Goal: Information Seeking & Learning: Learn about a topic

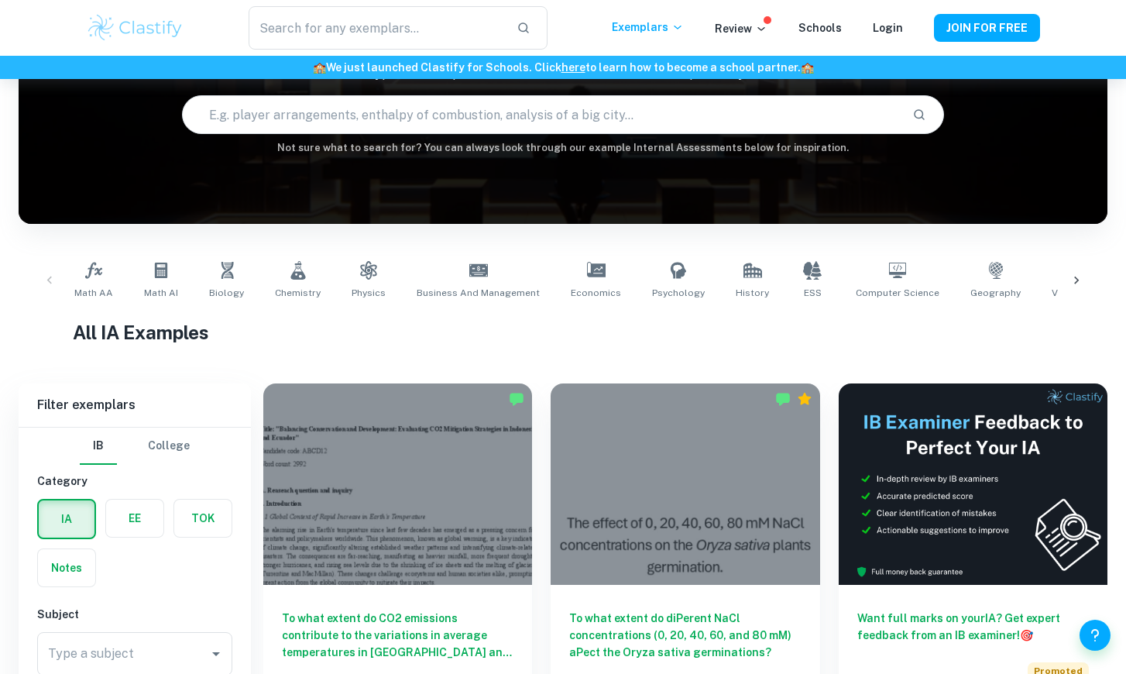
scroll to position [370, 0]
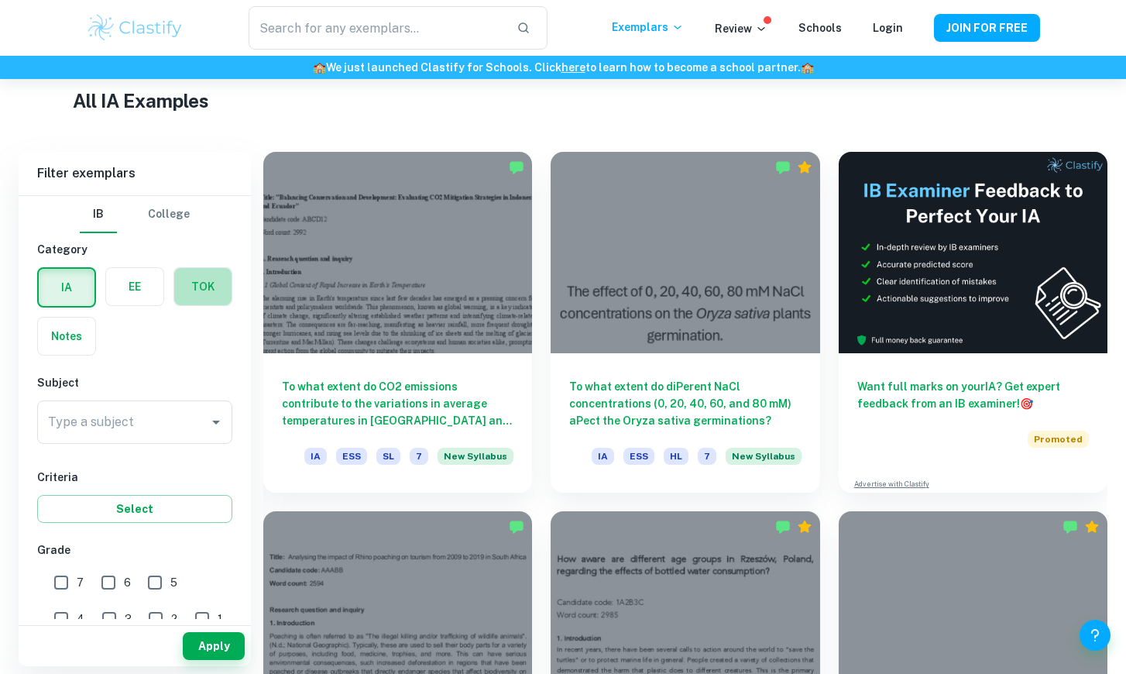
click at [208, 288] on label "button" at bounding box center [202, 286] width 57 height 37
click at [0, 0] on input "radio" at bounding box center [0, 0] width 0 height 0
click at [212, 651] on button "Apply" at bounding box center [214, 646] width 62 height 28
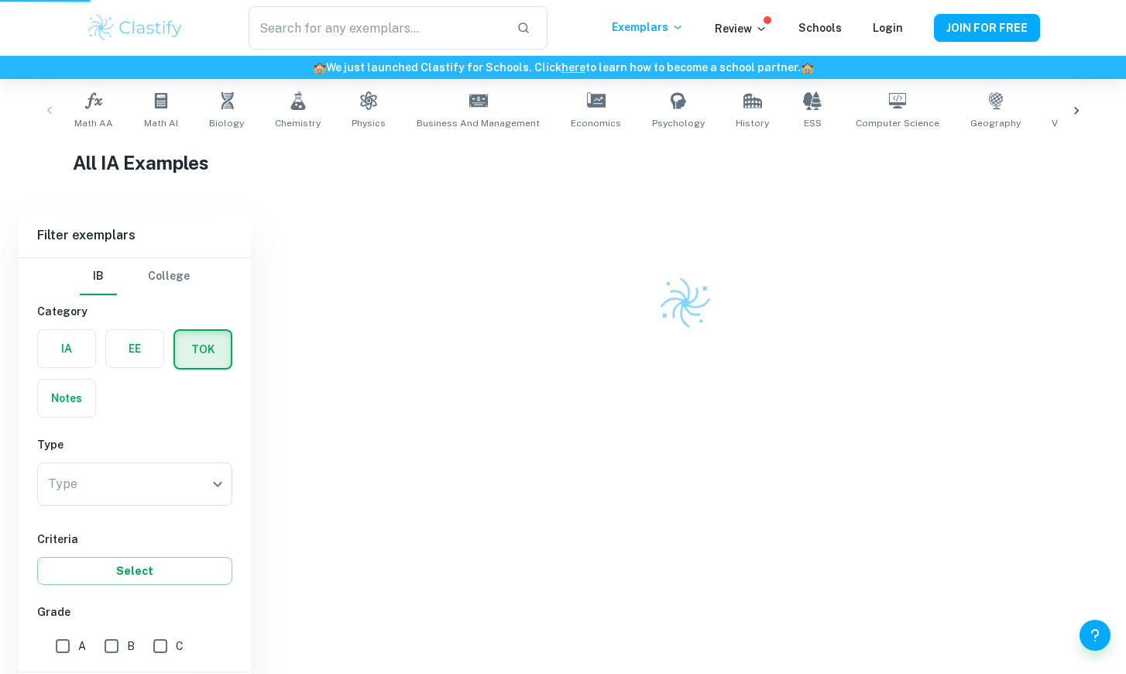
scroll to position [254, 0]
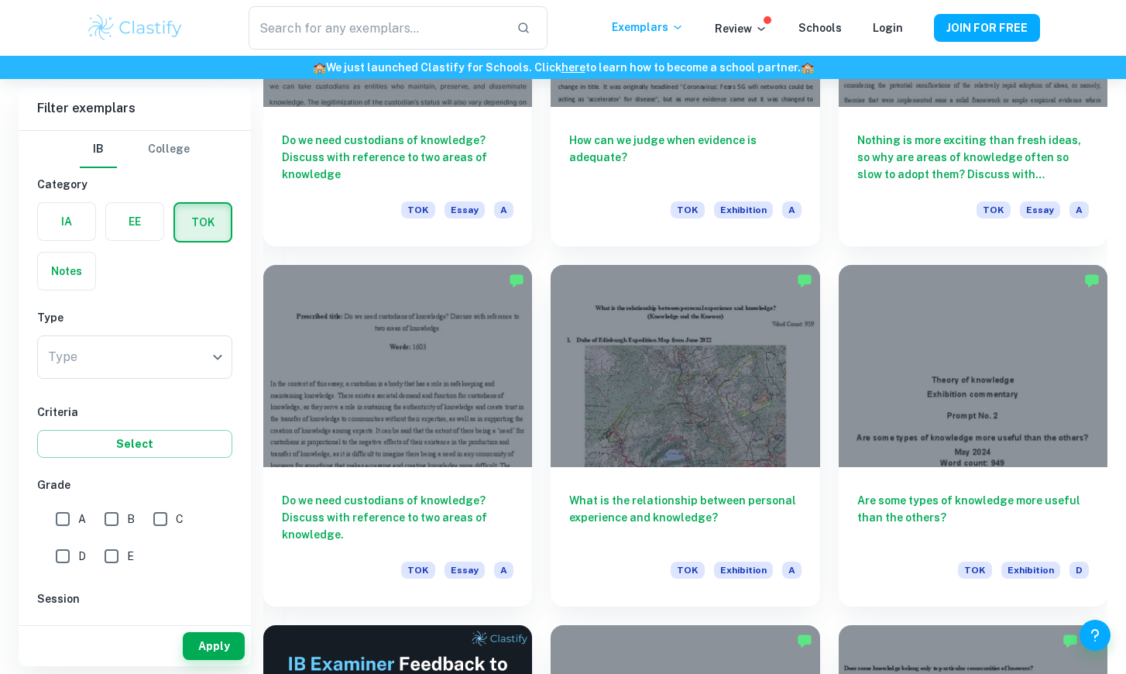
scroll to position [2251, 0]
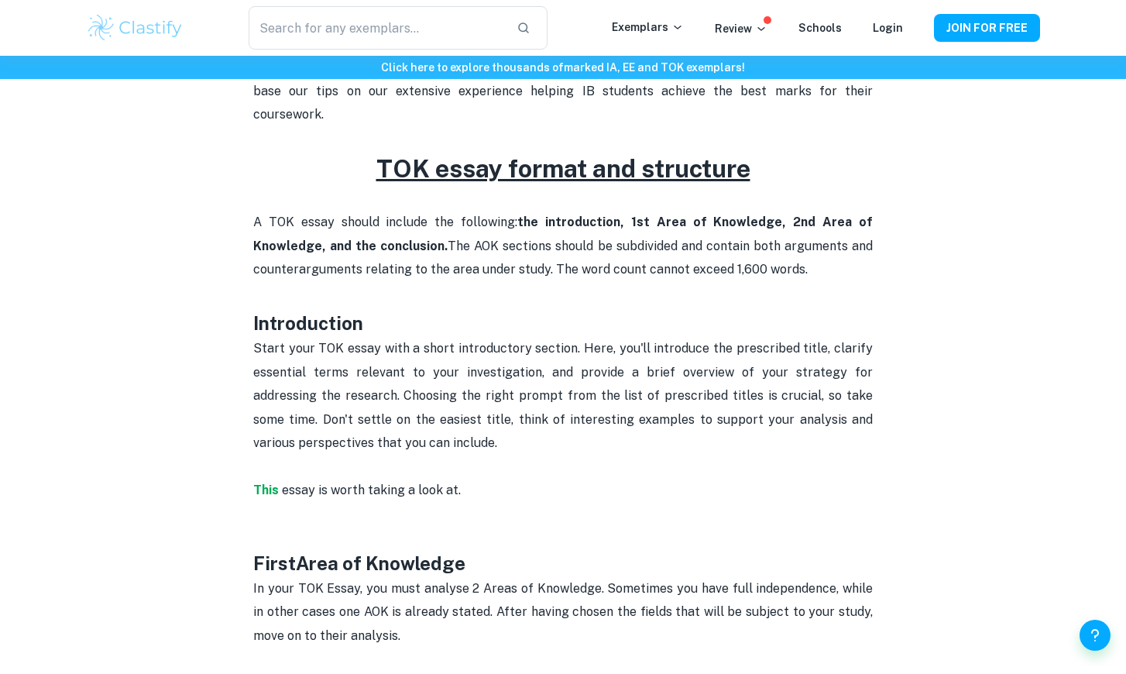
scroll to position [651, 0]
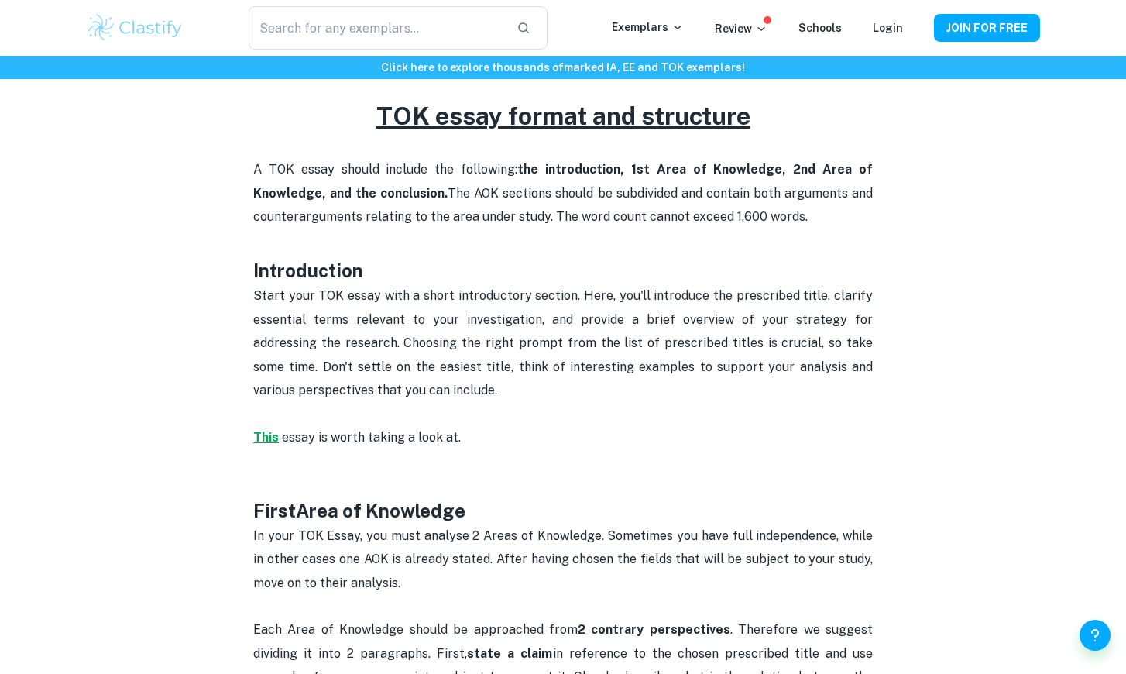
click at [269, 430] on strong "This" at bounding box center [266, 437] width 26 height 15
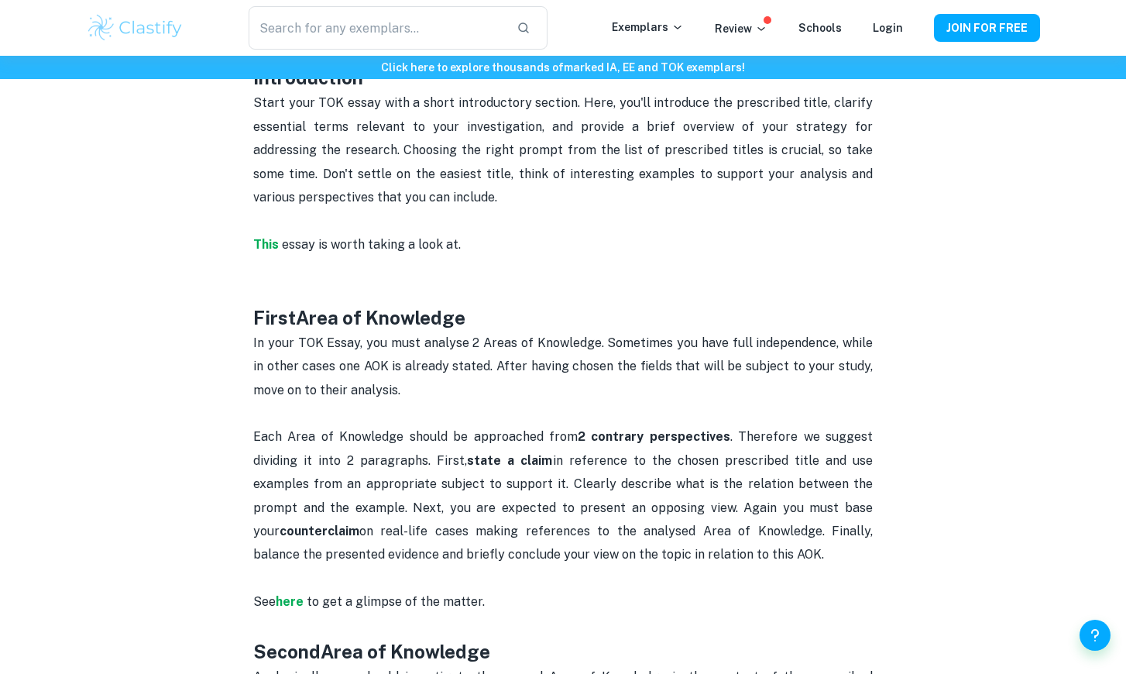
scroll to position [849, 0]
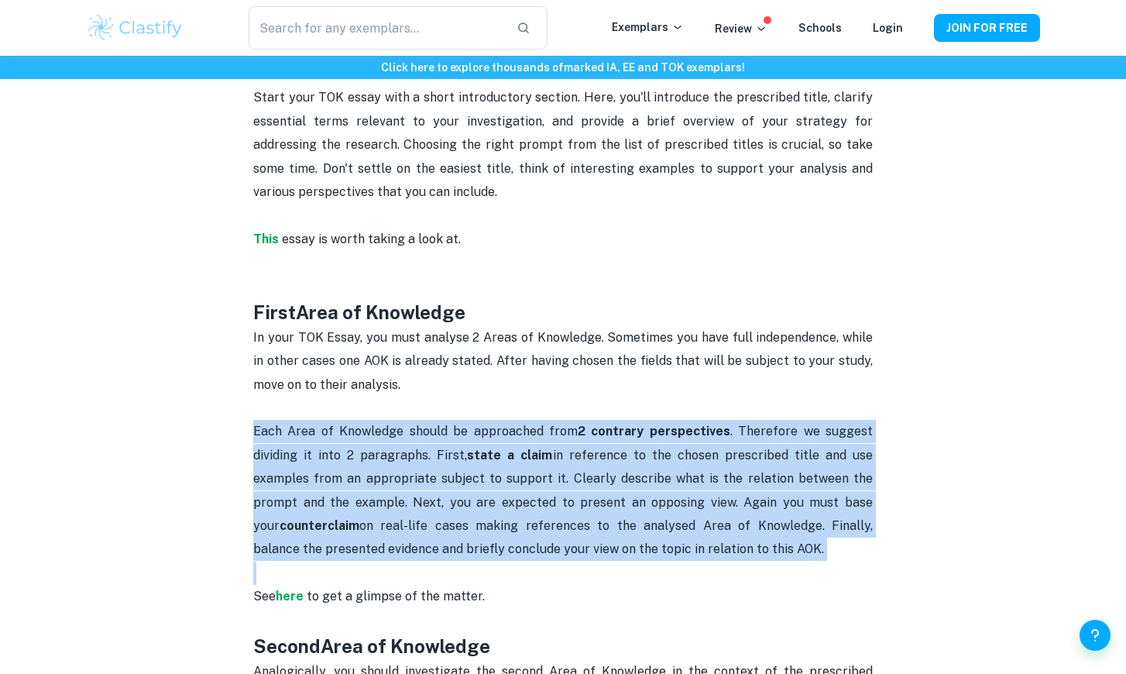
drag, startPoint x: 247, startPoint y: 400, endPoint x: 752, endPoint y: 549, distance: 526.7
copy div "Each Area of Knowledge should be approached from 2 contrary perspectives . Ther…"
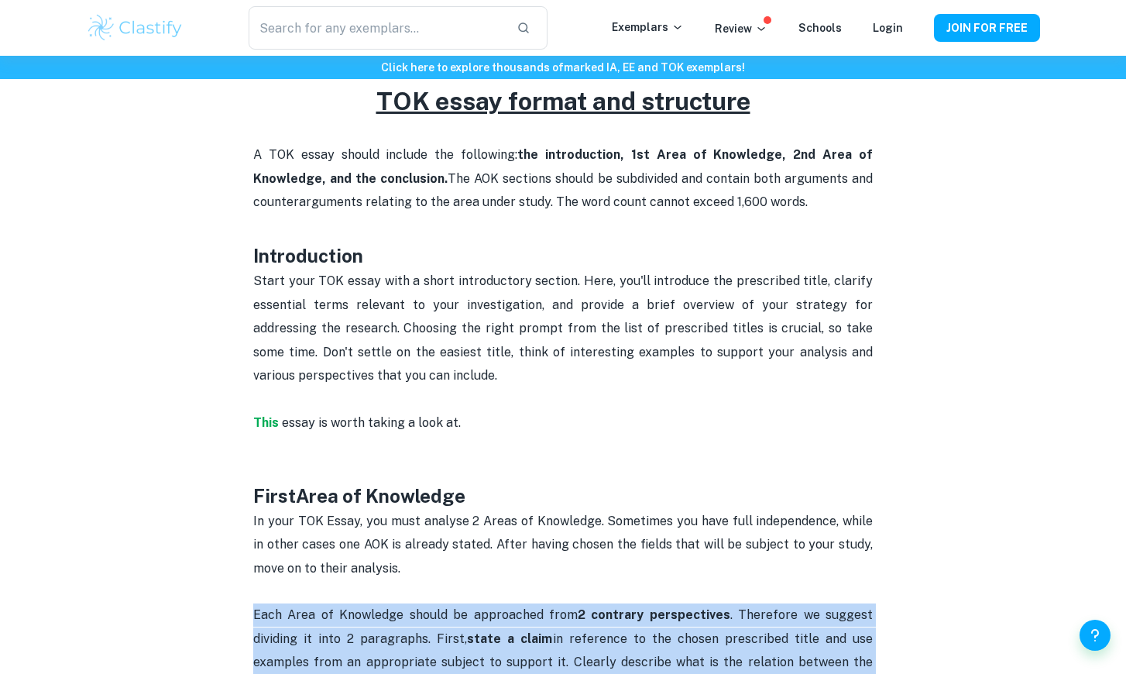
scroll to position [663, 0]
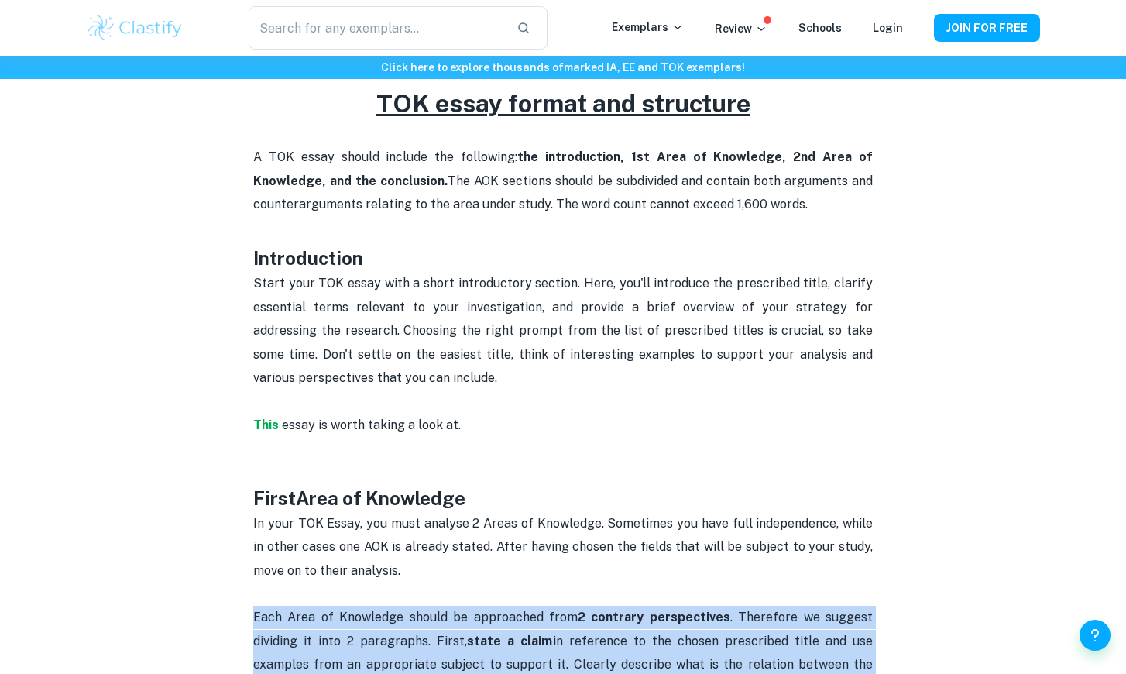
drag, startPoint x: 249, startPoint y: 228, endPoint x: 385, endPoint y: 362, distance: 191.1
copy div "Introduction Start your TOK essay with a short introductory section. Here, you'…"
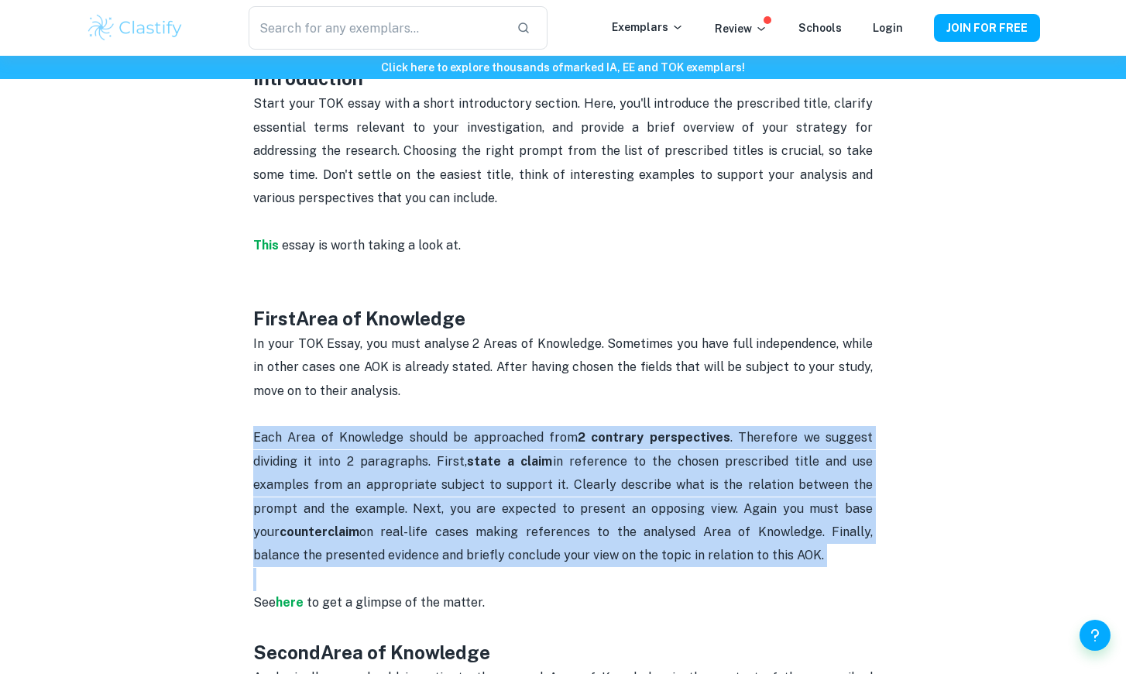
scroll to position [843, 0]
drag, startPoint x: 245, startPoint y: 409, endPoint x: 749, endPoint y: 534, distance: 519.4
copy p "Each Area of Knowledge should be approached from 2 contrary perspectives . Ther…"
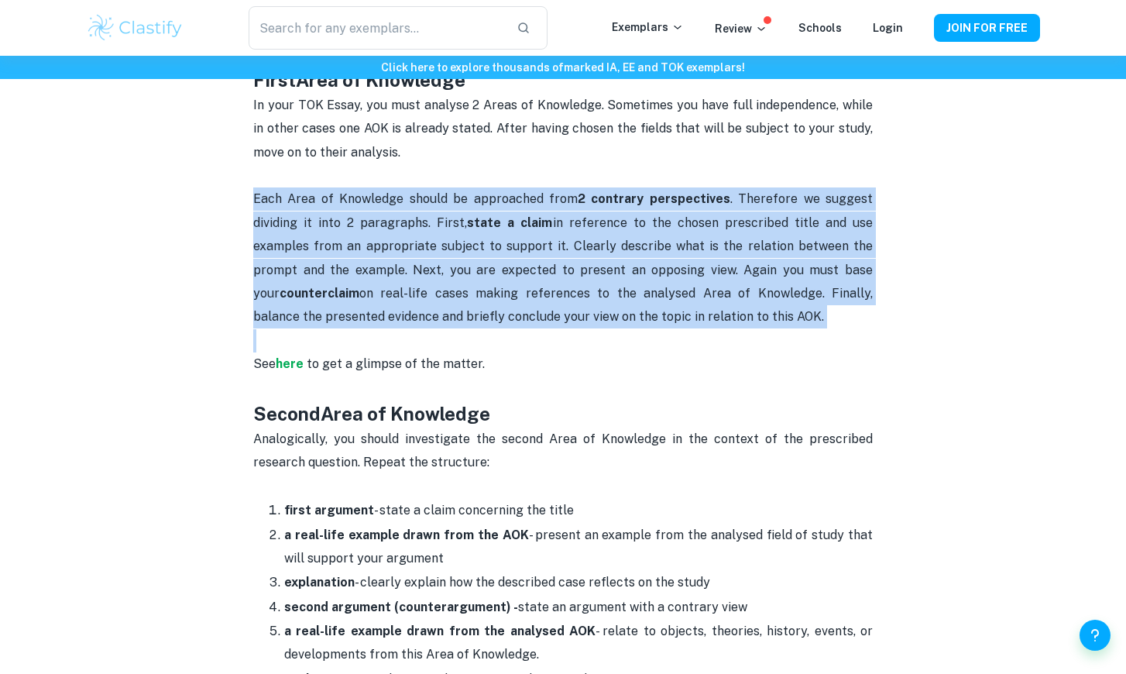
scroll to position [1075, 0]
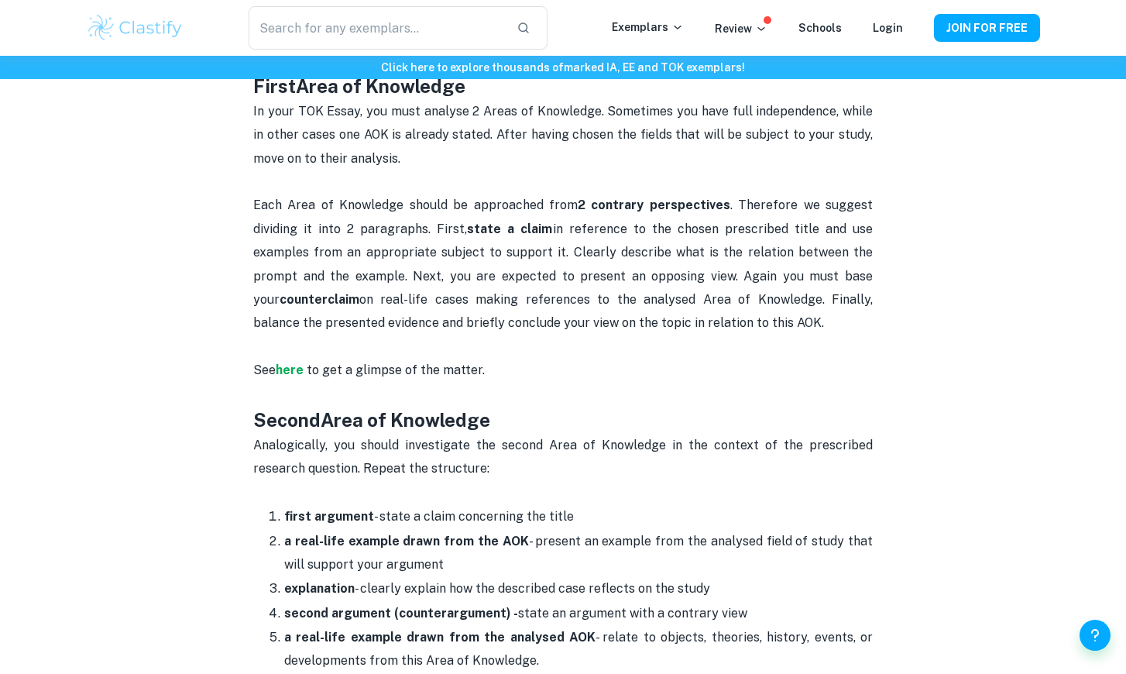
click at [736, 335] on p at bounding box center [563, 346] width 620 height 23
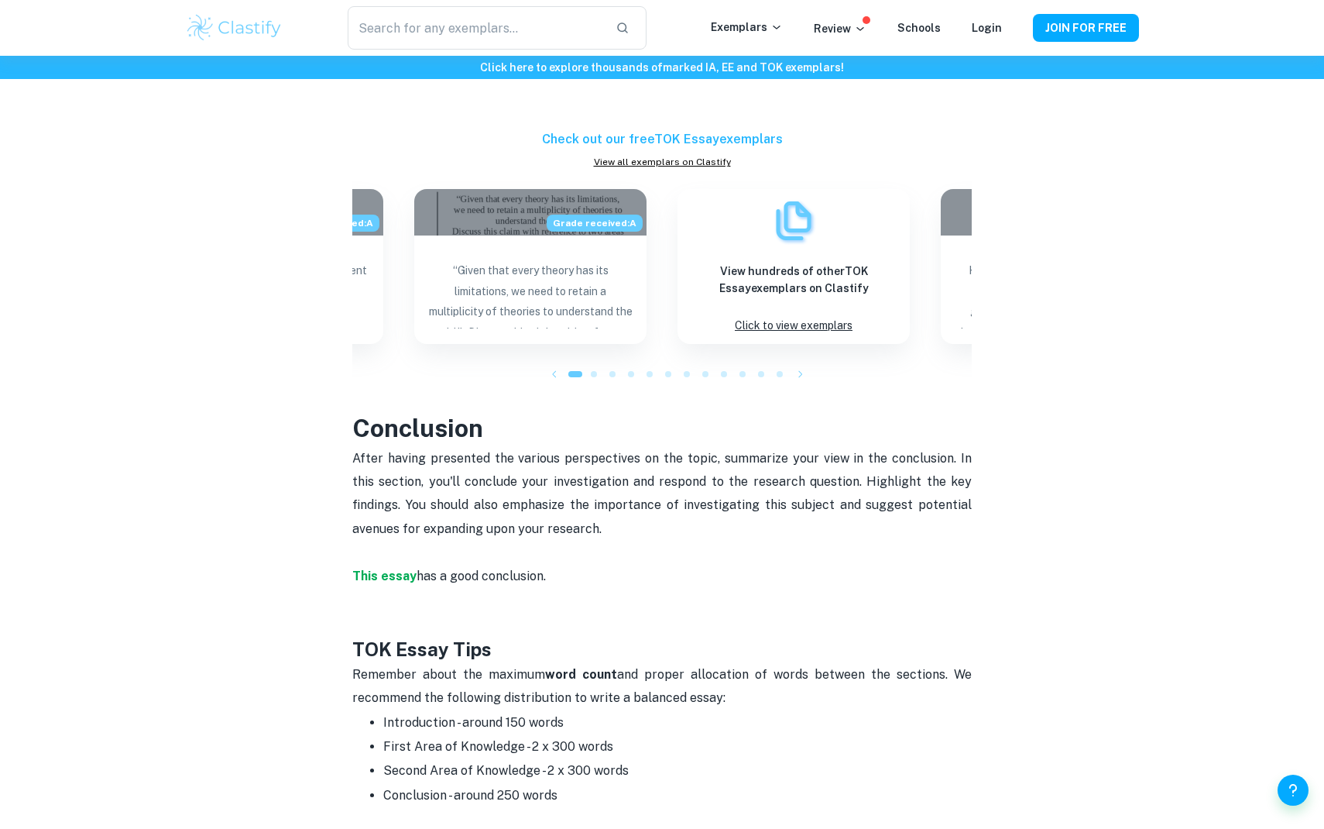
scroll to position [1763, 0]
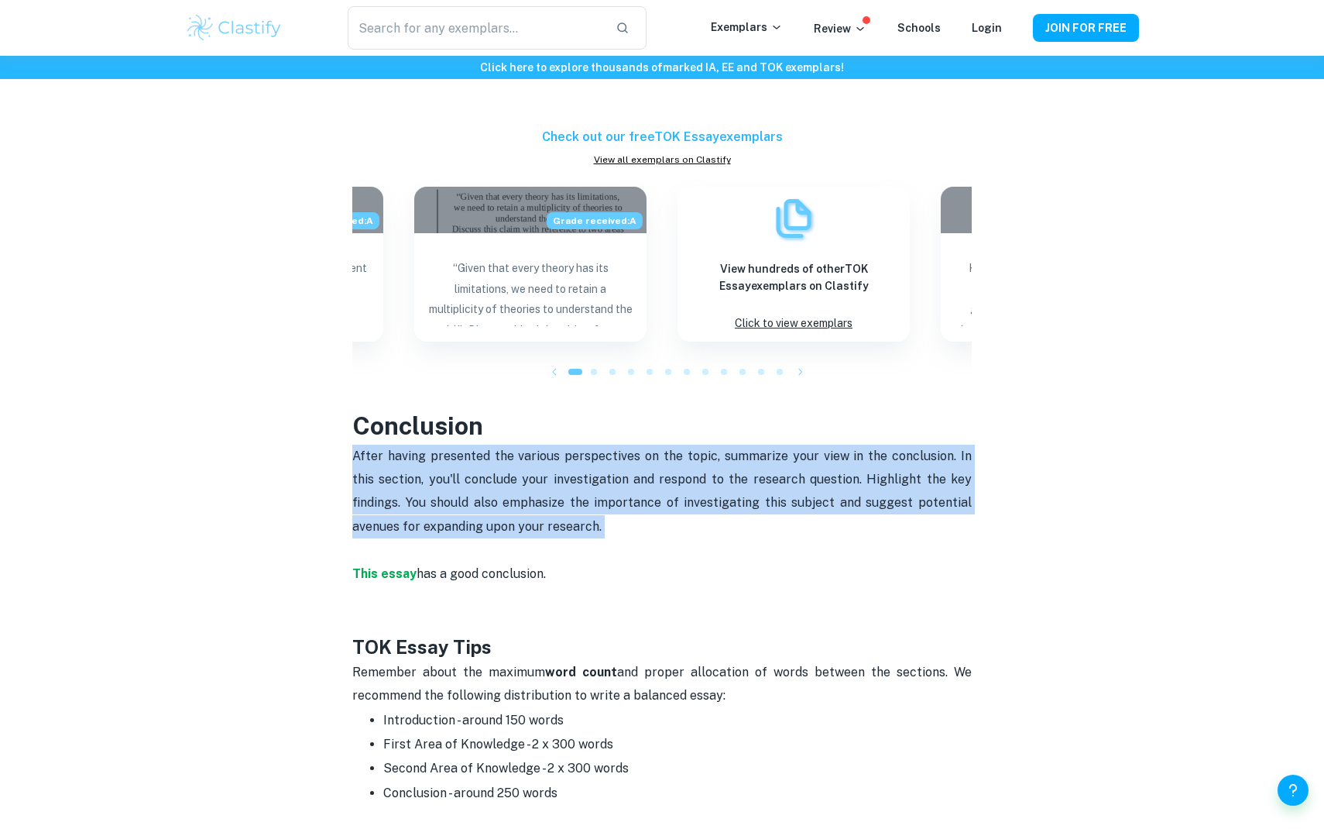
drag, startPoint x: 349, startPoint y: 422, endPoint x: 561, endPoint y: 527, distance: 236.2
copy p "After having presented the various perspectives on the topic, summarize your vi…"
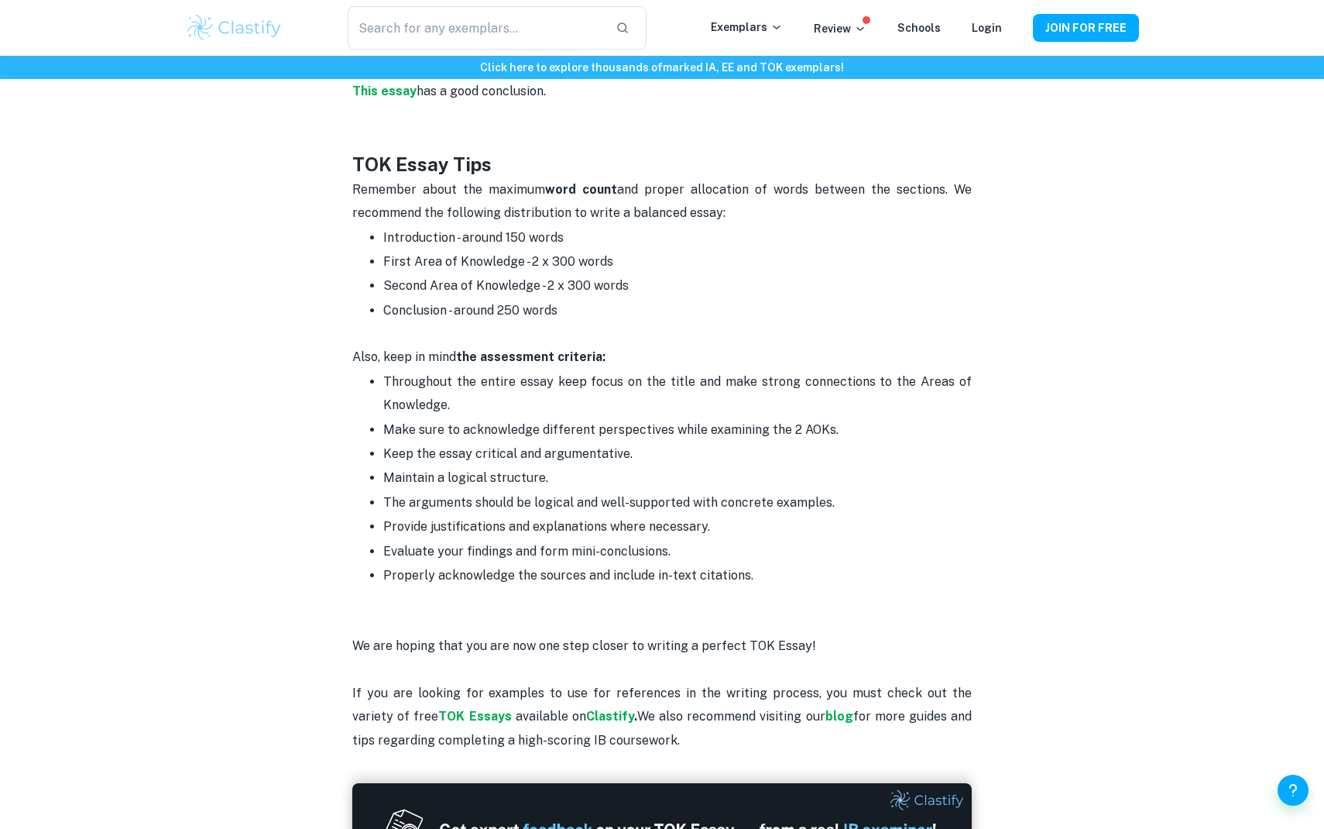
drag, startPoint x: 562, startPoint y: 286, endPoint x: 448, endPoint y: 276, distance: 113.5
click at [448, 299] on p "Conclusion - around 250 words" at bounding box center [677, 310] width 589 height 23
copy p "- around 250 words"
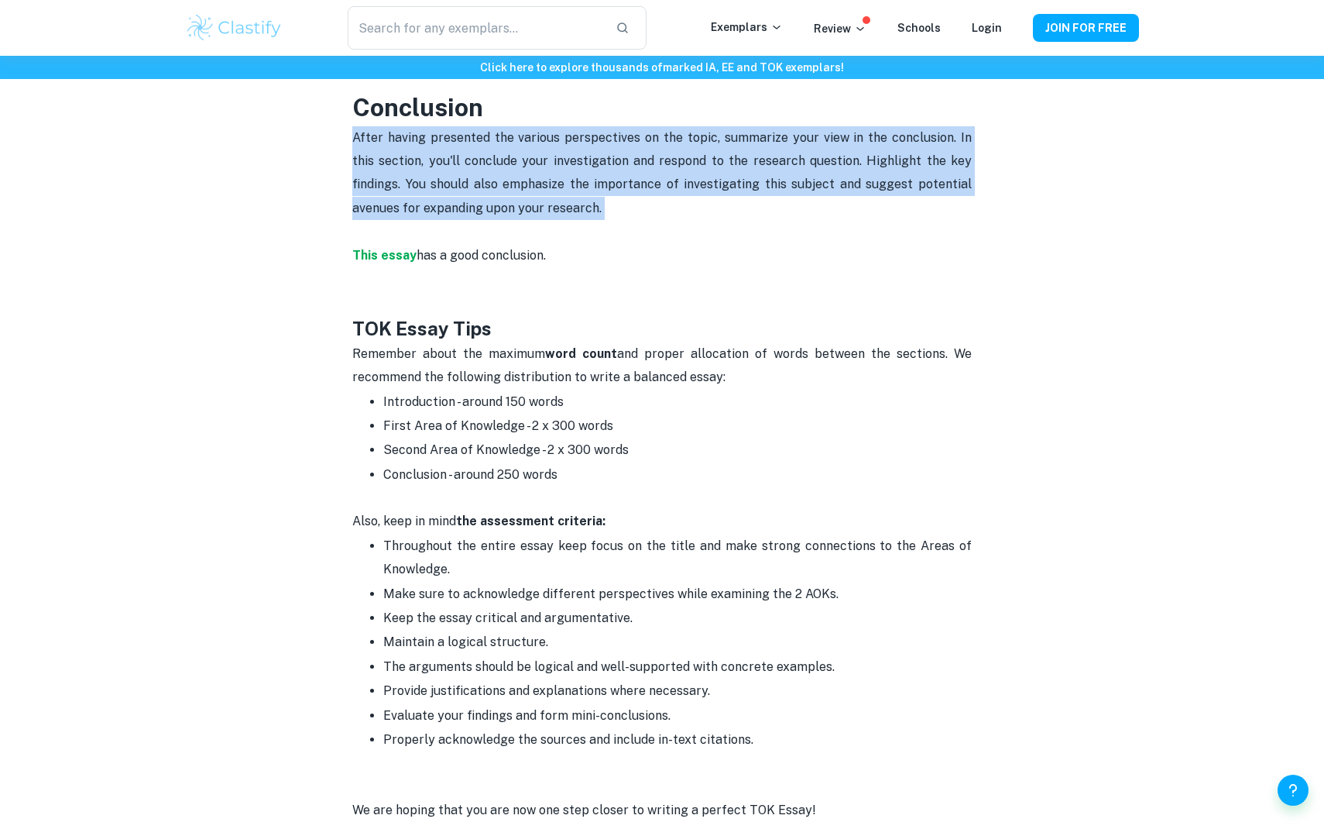
scroll to position [2082, 0]
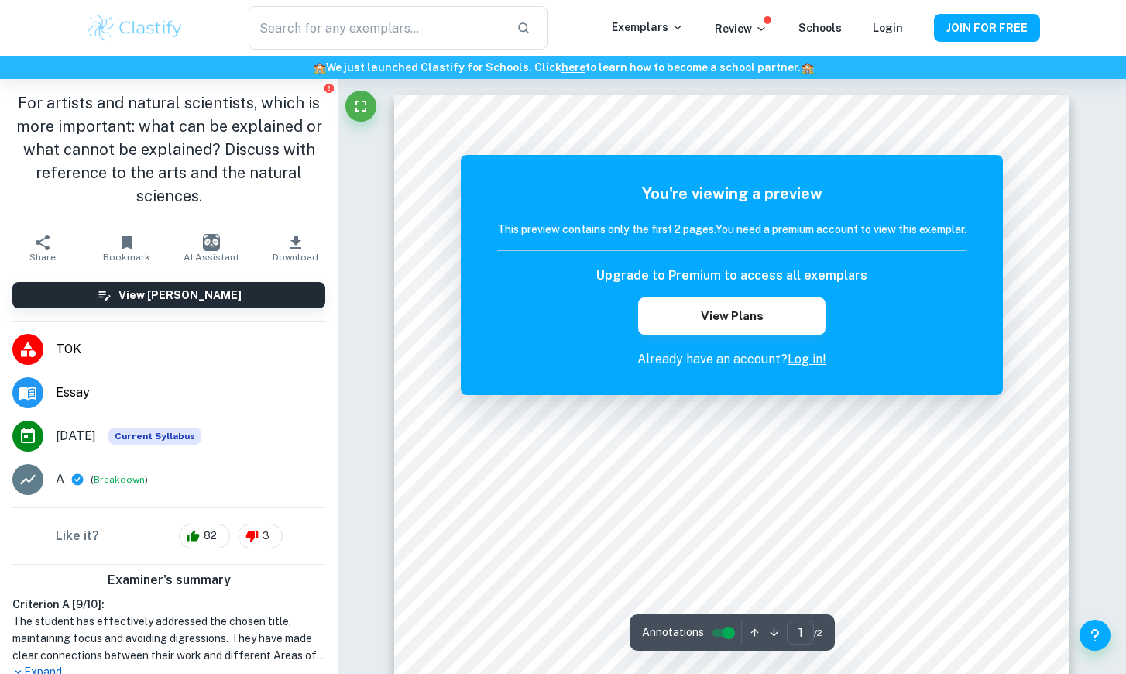
click at [297, 238] on icon "button" at bounding box center [295, 241] width 11 height 13
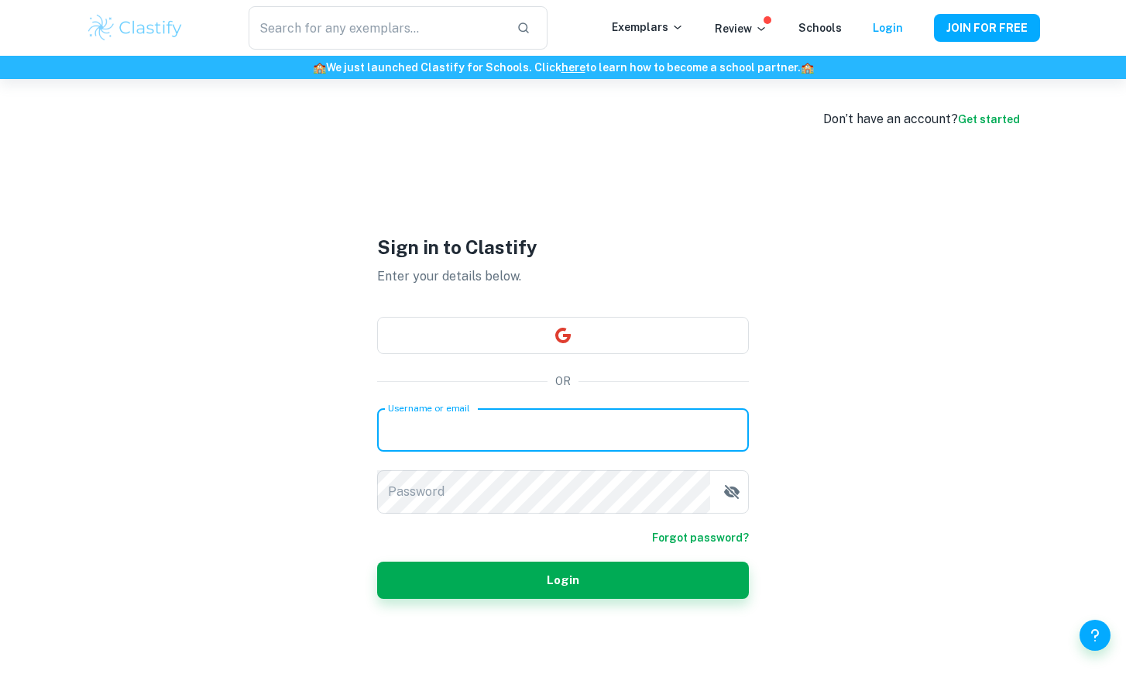
click at [490, 422] on input "Username or email" at bounding box center [563, 429] width 372 height 43
type input "[EMAIL_ADDRESS][DOMAIN_NAME]"
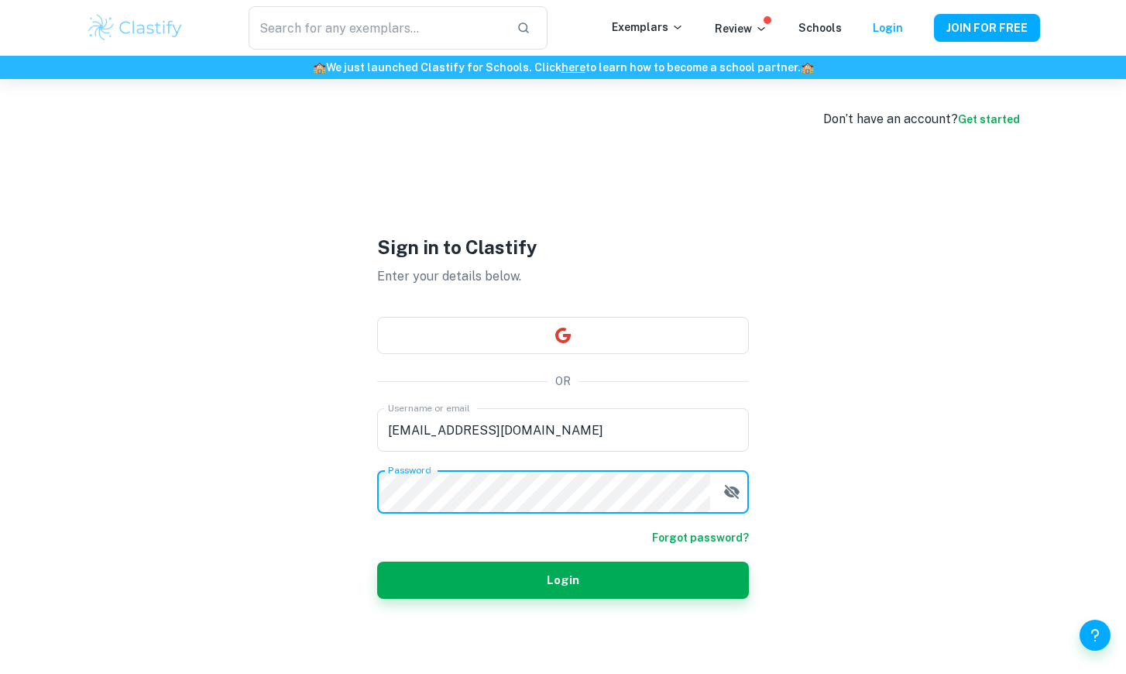
click at [734, 483] on icon "button" at bounding box center [732, 492] width 19 height 19
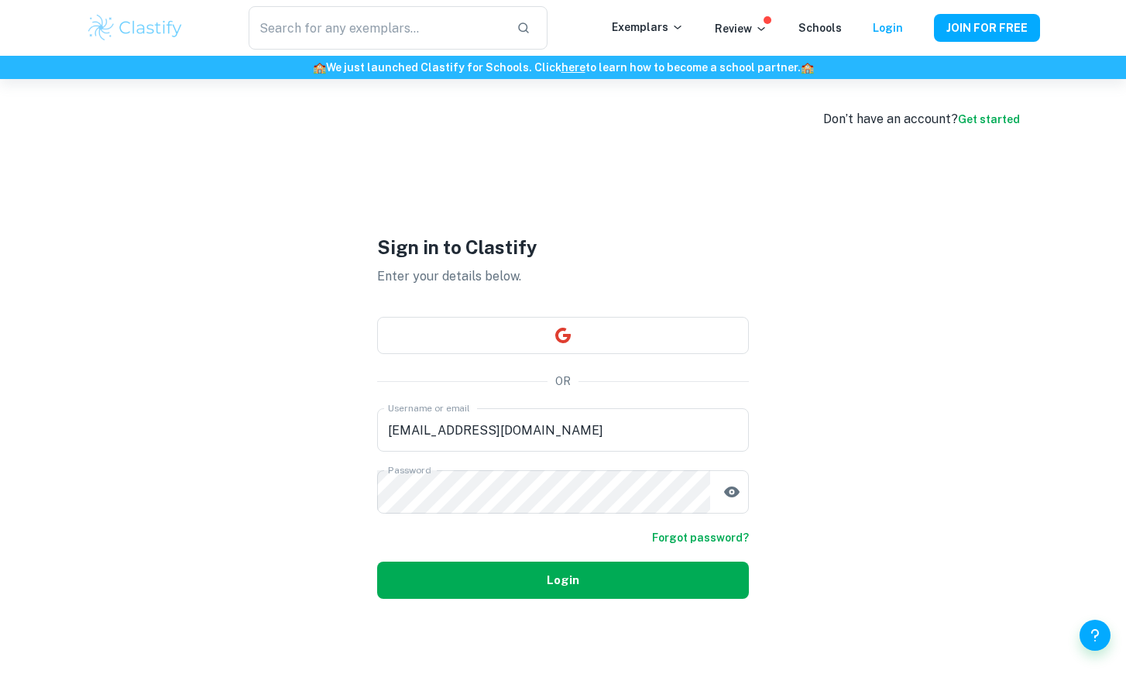
click at [682, 584] on button "Login" at bounding box center [563, 580] width 372 height 37
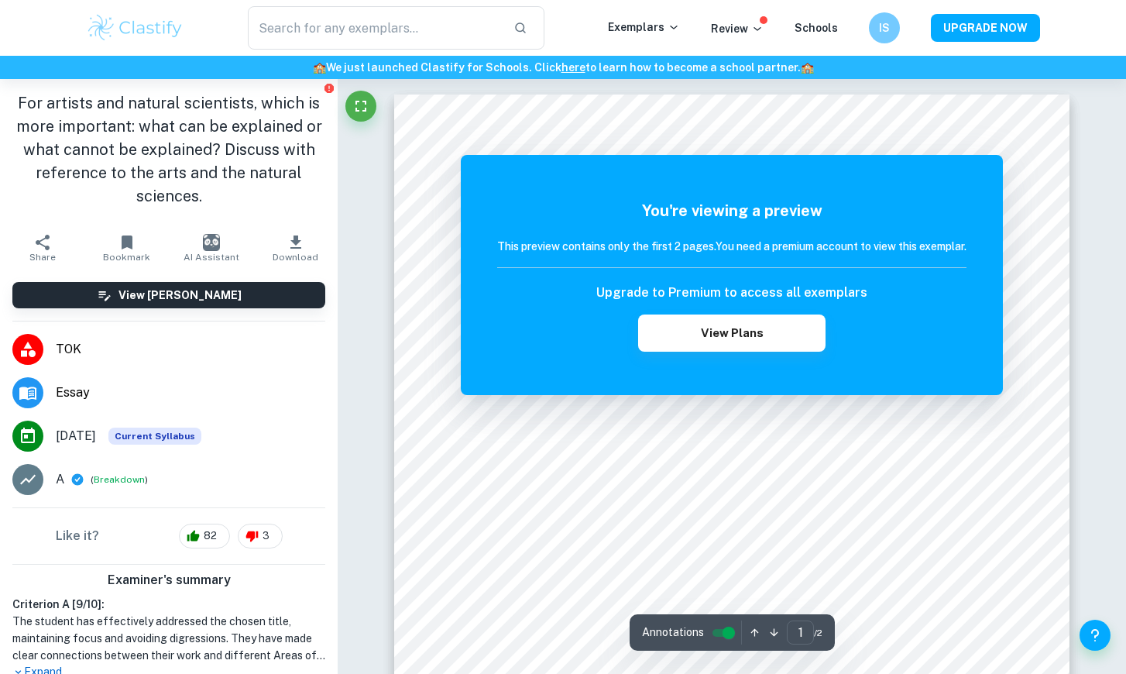
click at [287, 245] on icon "button" at bounding box center [296, 242] width 19 height 19
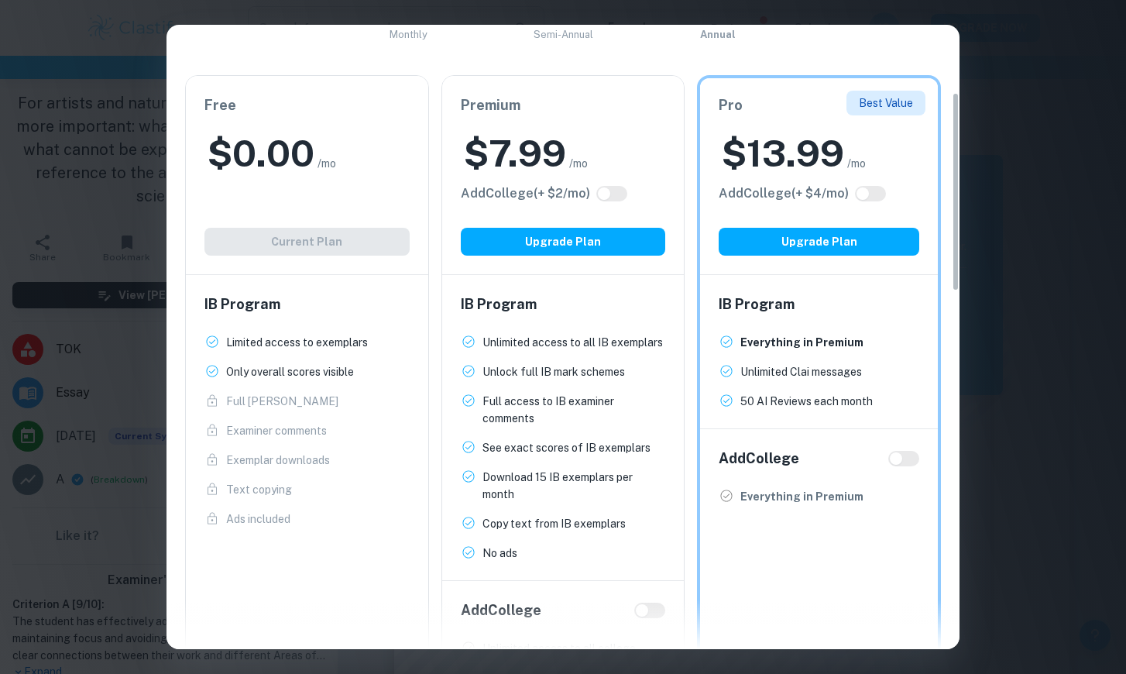
scroll to position [211, 0]
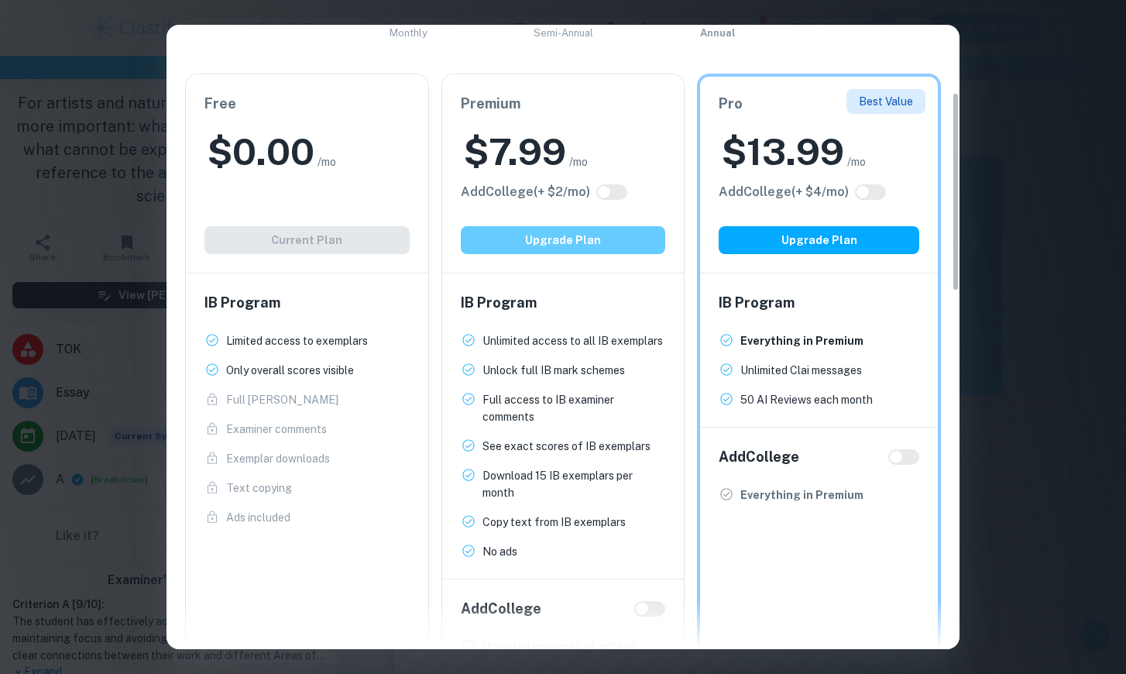
click at [510, 250] on button "Upgrade Plan" at bounding box center [563, 240] width 205 height 28
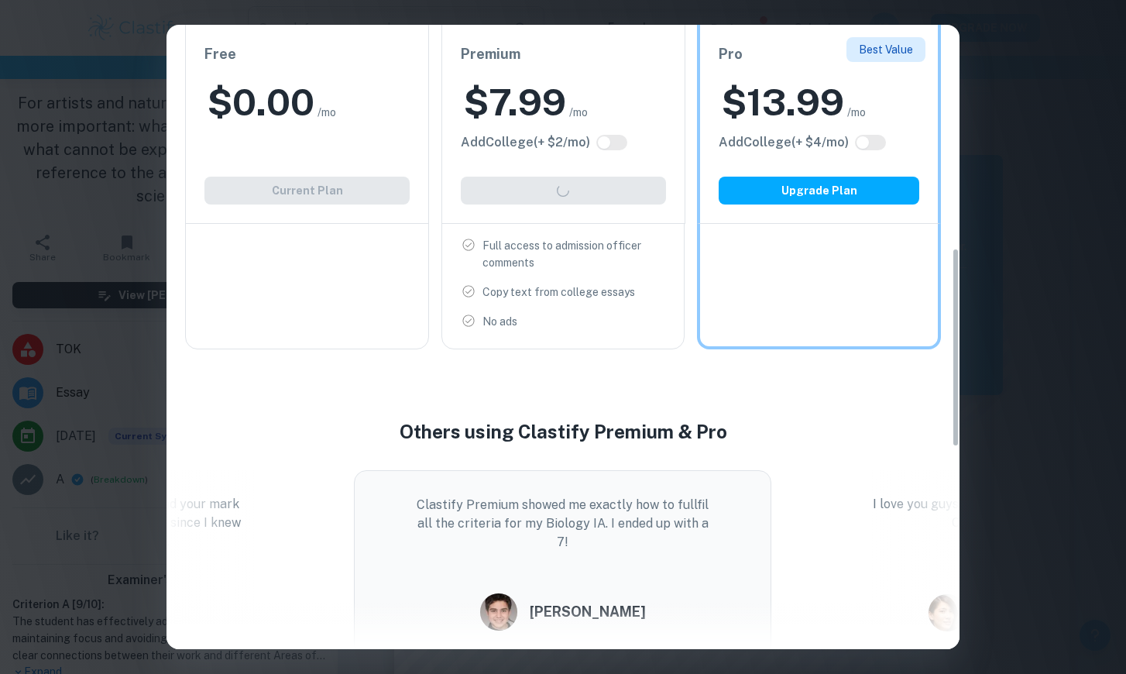
scroll to position [651, 0]
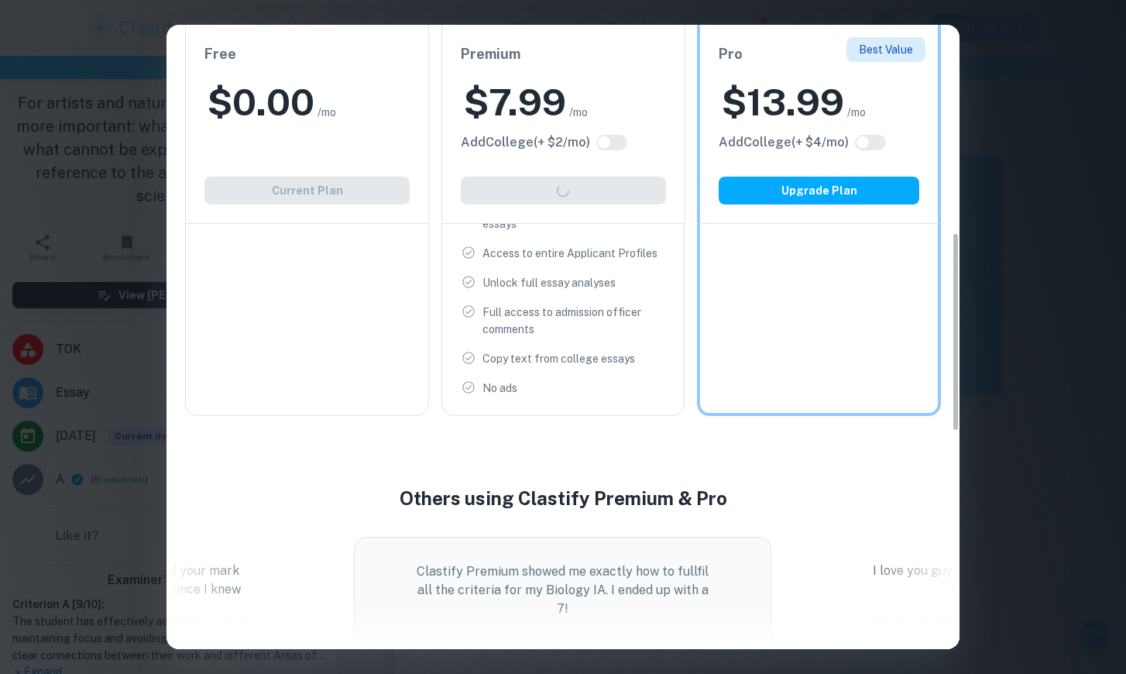
click at [1073, 273] on div "Easily Ace Your IB Coursework & Crush College Essays. Get Clastify Premium Get …" at bounding box center [563, 337] width 1126 height 674
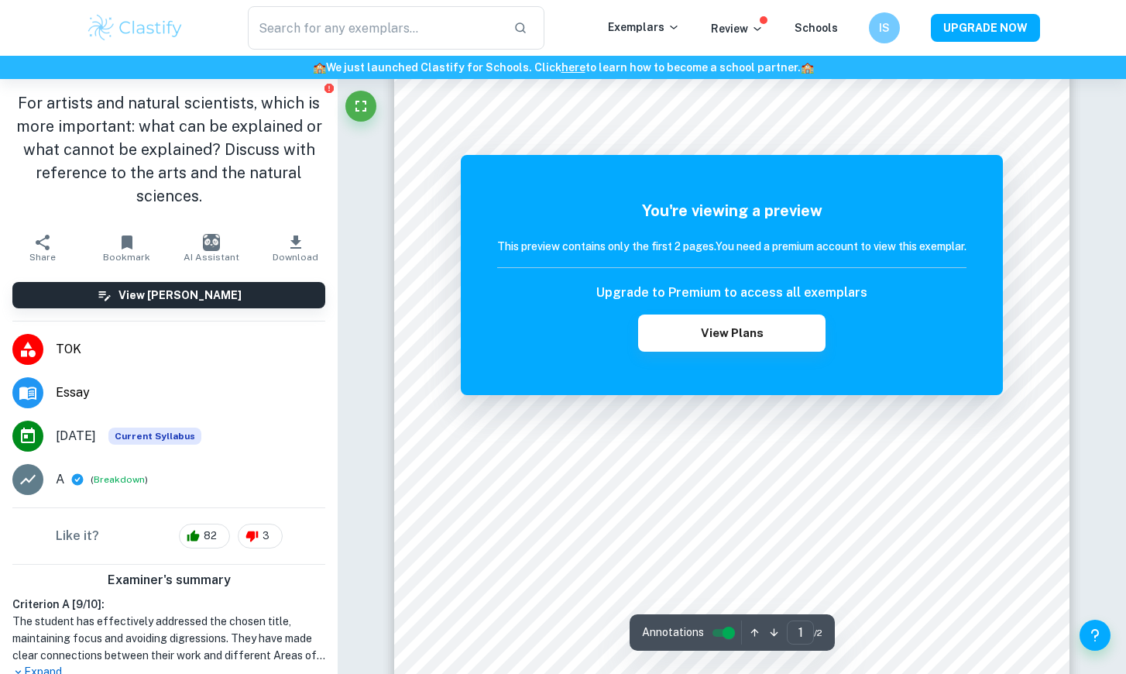
scroll to position [0, 0]
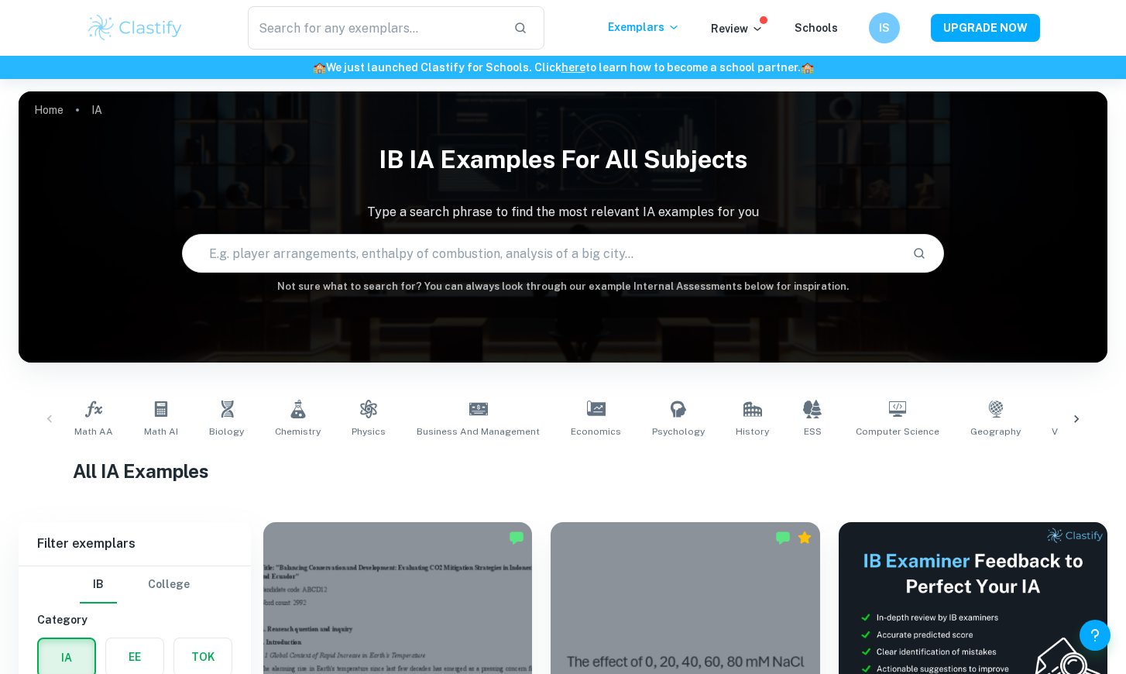
scroll to position [111, 0]
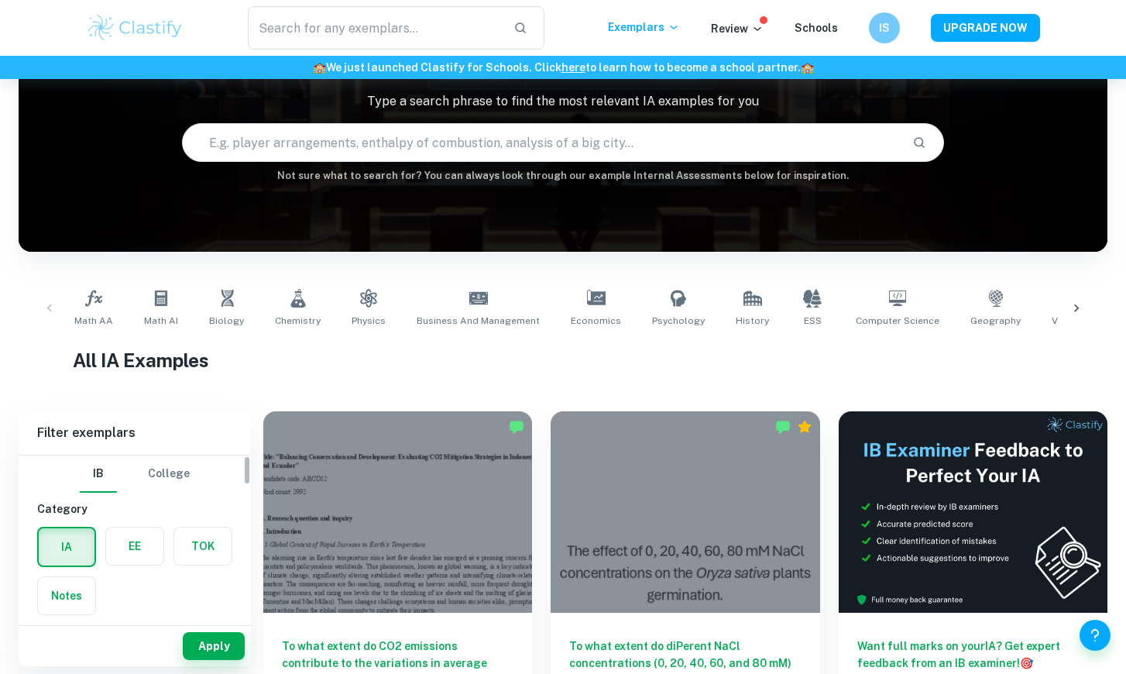
click at [211, 538] on label "button" at bounding box center [202, 545] width 57 height 37
click at [0, 0] on input "radio" at bounding box center [0, 0] width 0 height 0
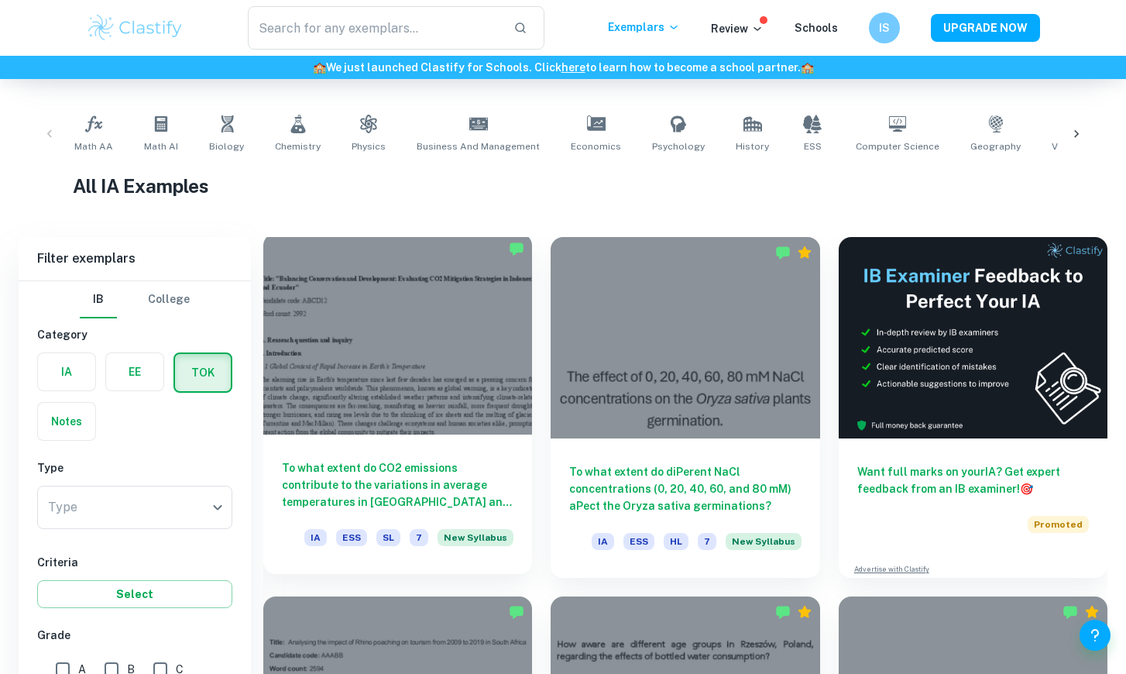
scroll to position [345, 0]
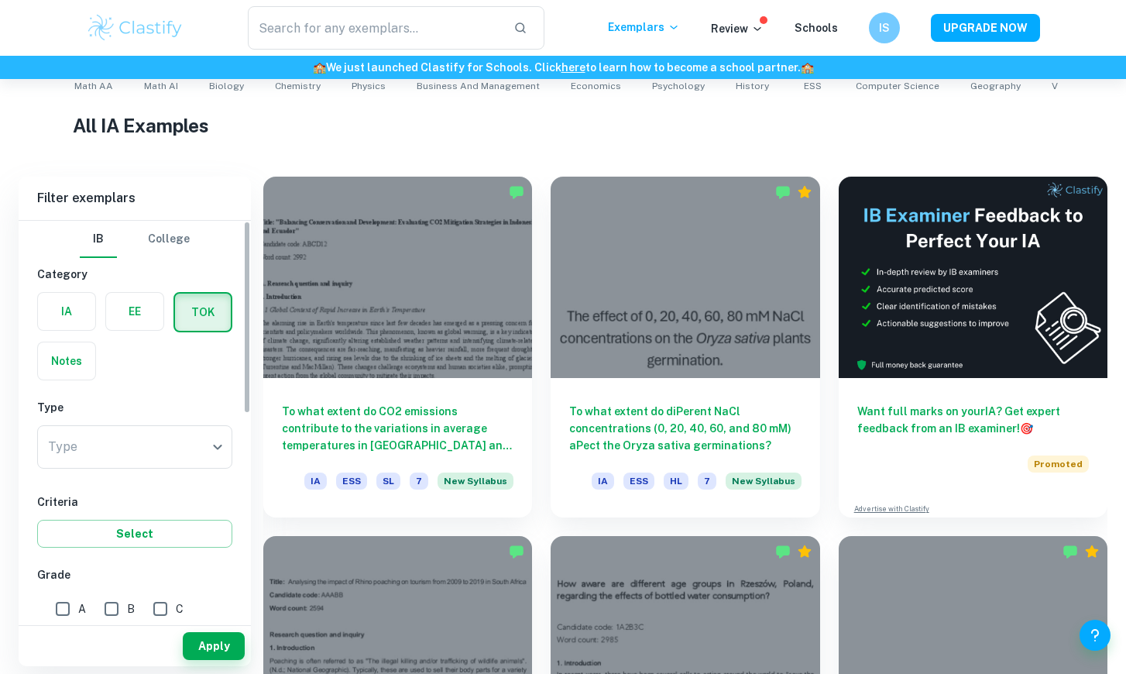
click at [198, 311] on label "button" at bounding box center [203, 312] width 56 height 37
click at [0, 0] on input "radio" at bounding box center [0, 0] width 0 height 0
click at [238, 646] on button "Apply" at bounding box center [214, 646] width 62 height 28
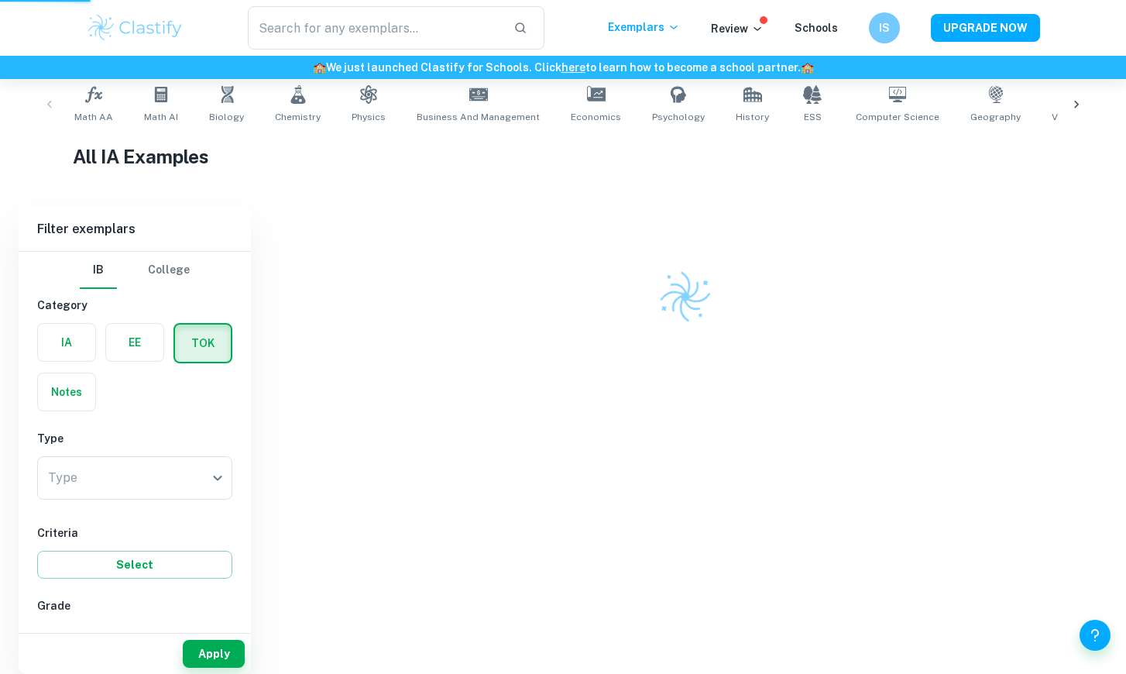
scroll to position [291, 0]
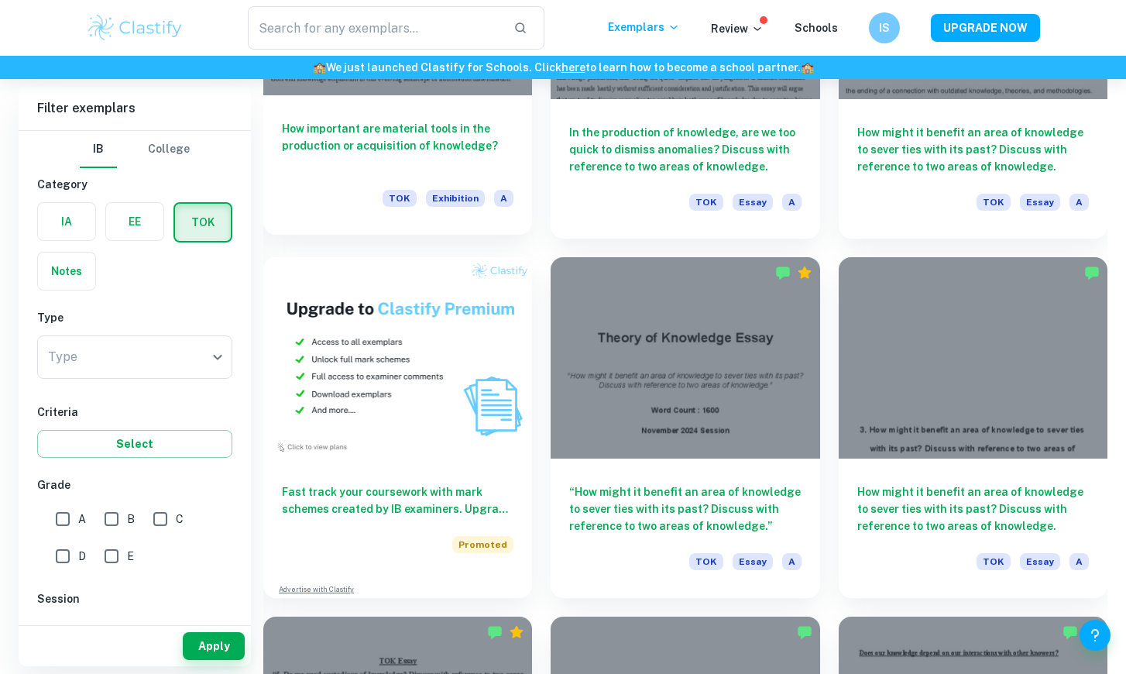
scroll to position [910, 0]
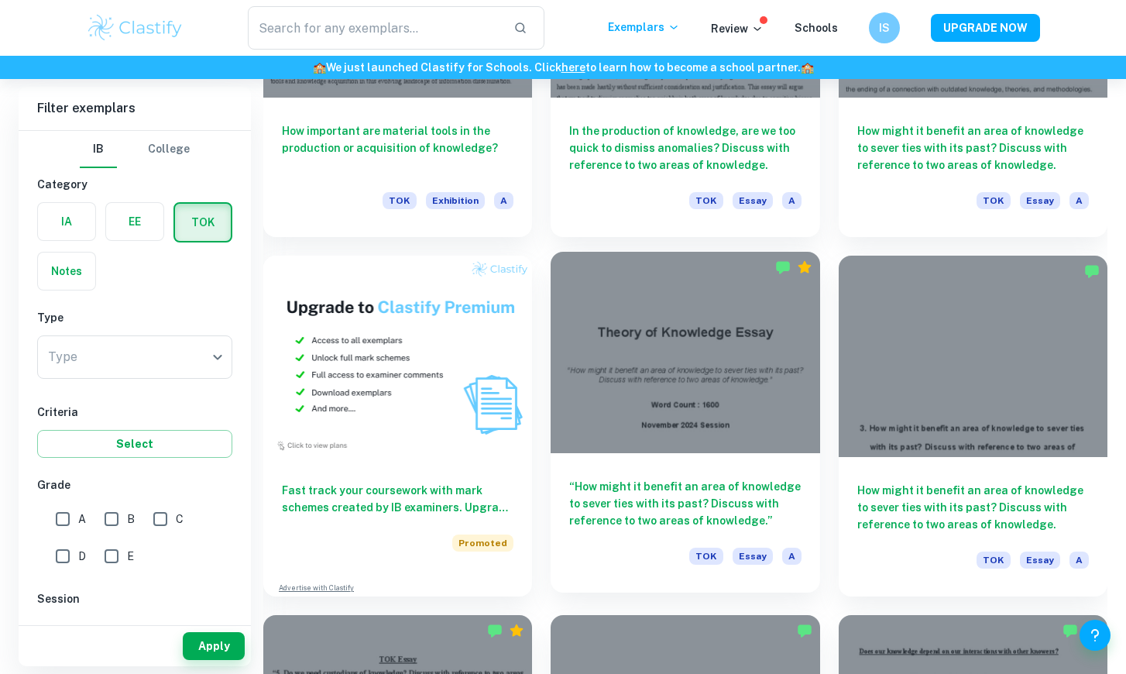
click at [637, 370] on div at bounding box center [685, 352] width 269 height 201
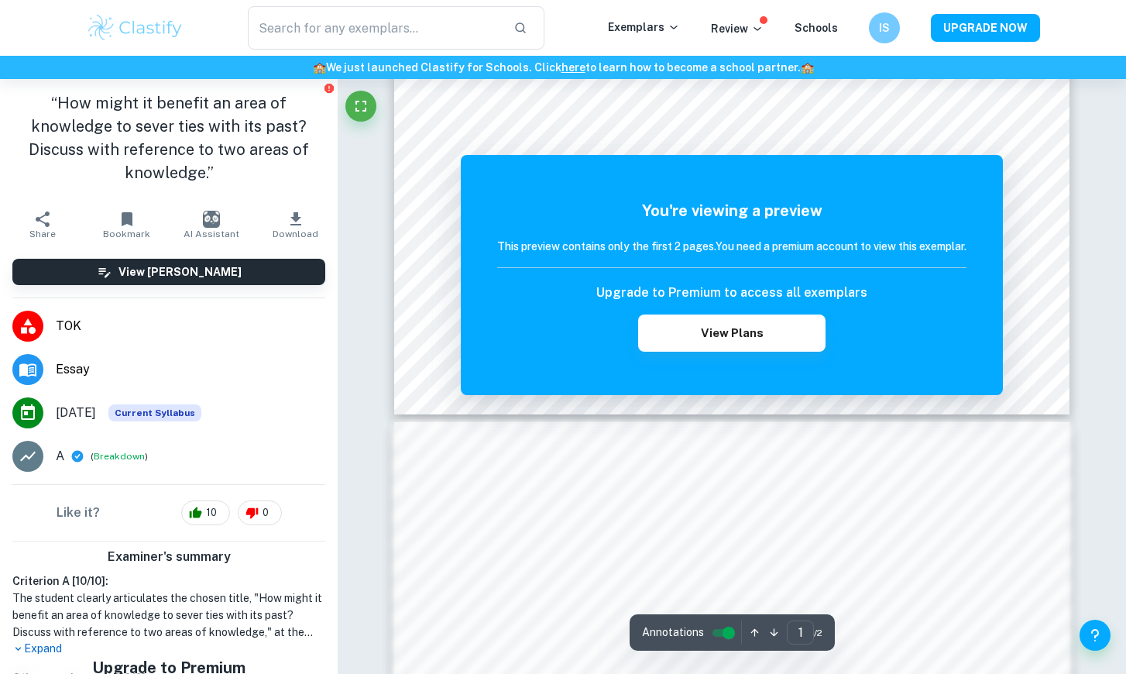
scroll to position [938, 0]
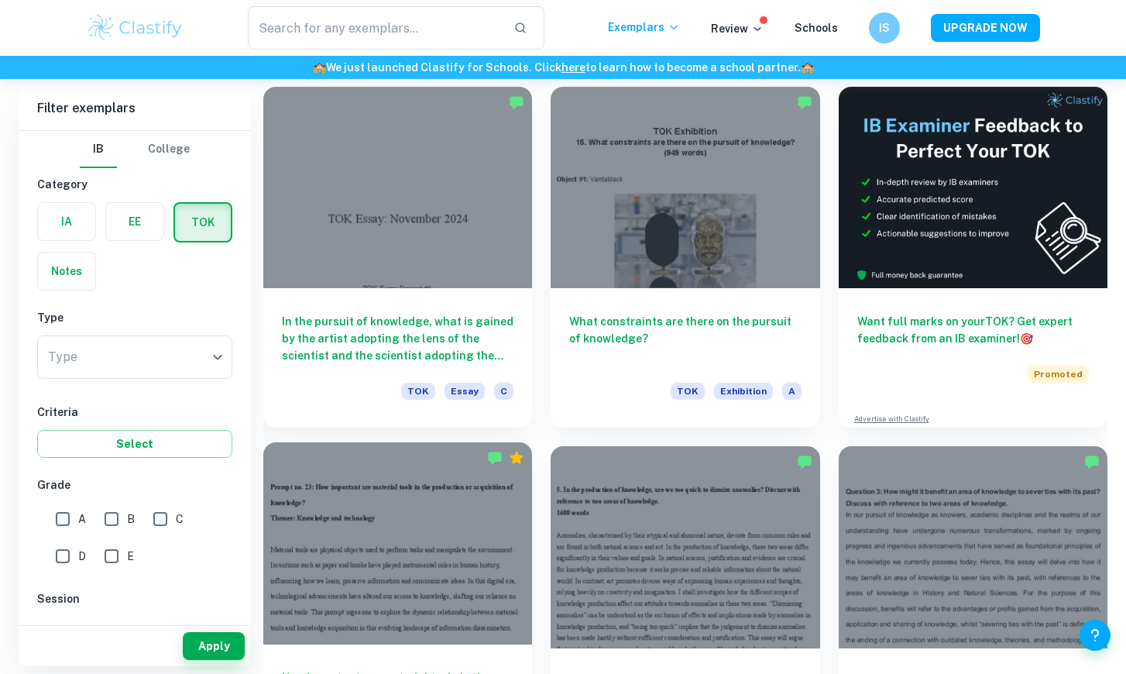
scroll to position [356, 0]
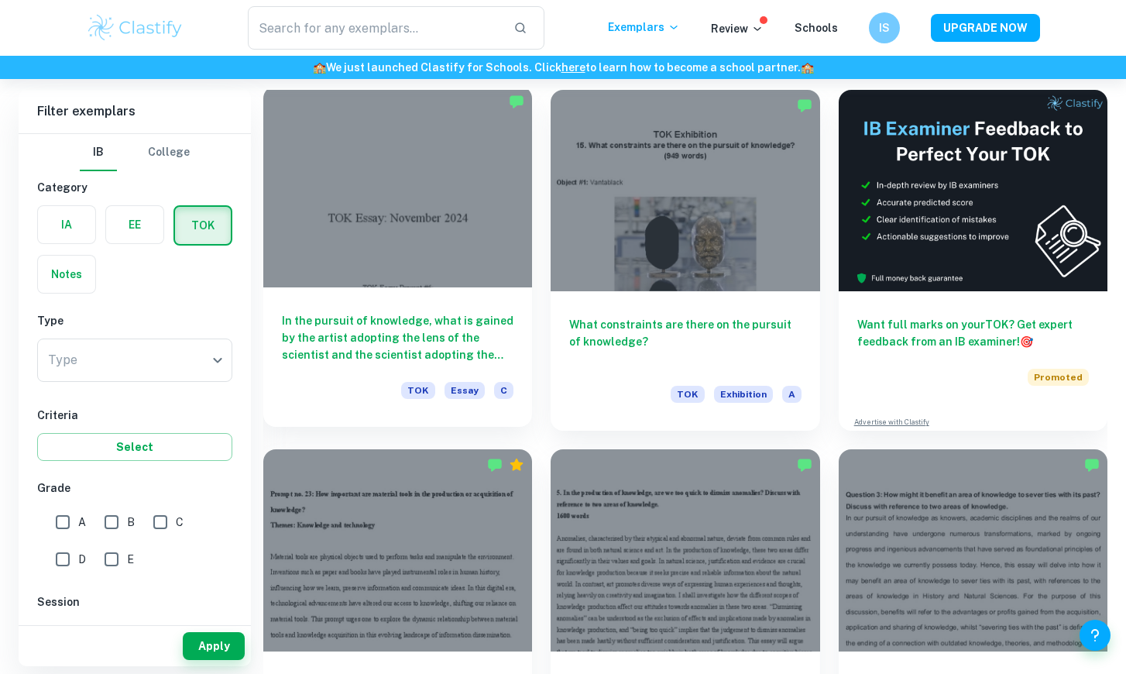
click at [480, 235] on div at bounding box center [397, 186] width 269 height 201
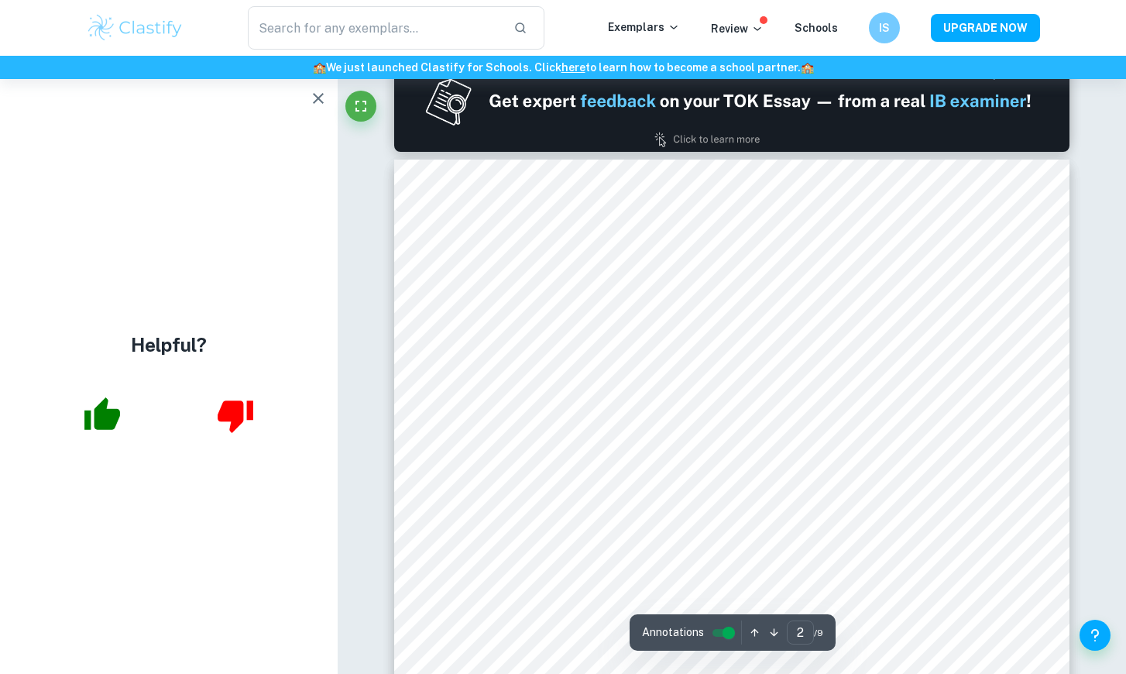
scroll to position [925, 0]
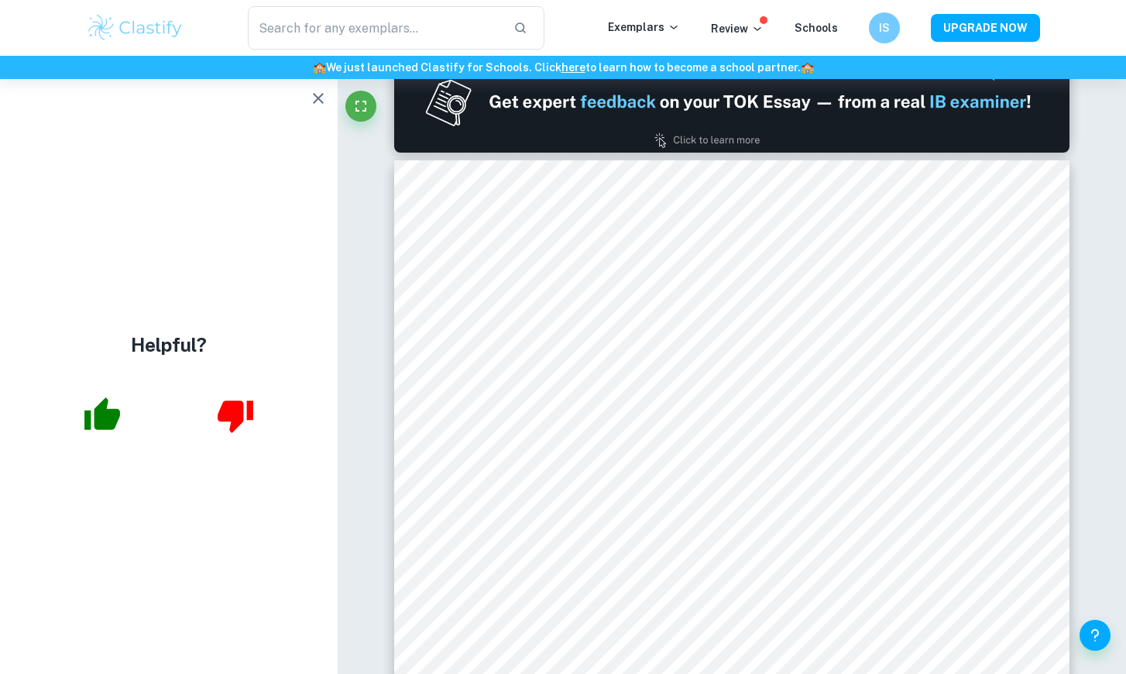
click at [318, 95] on icon "button" at bounding box center [318, 98] width 19 height 19
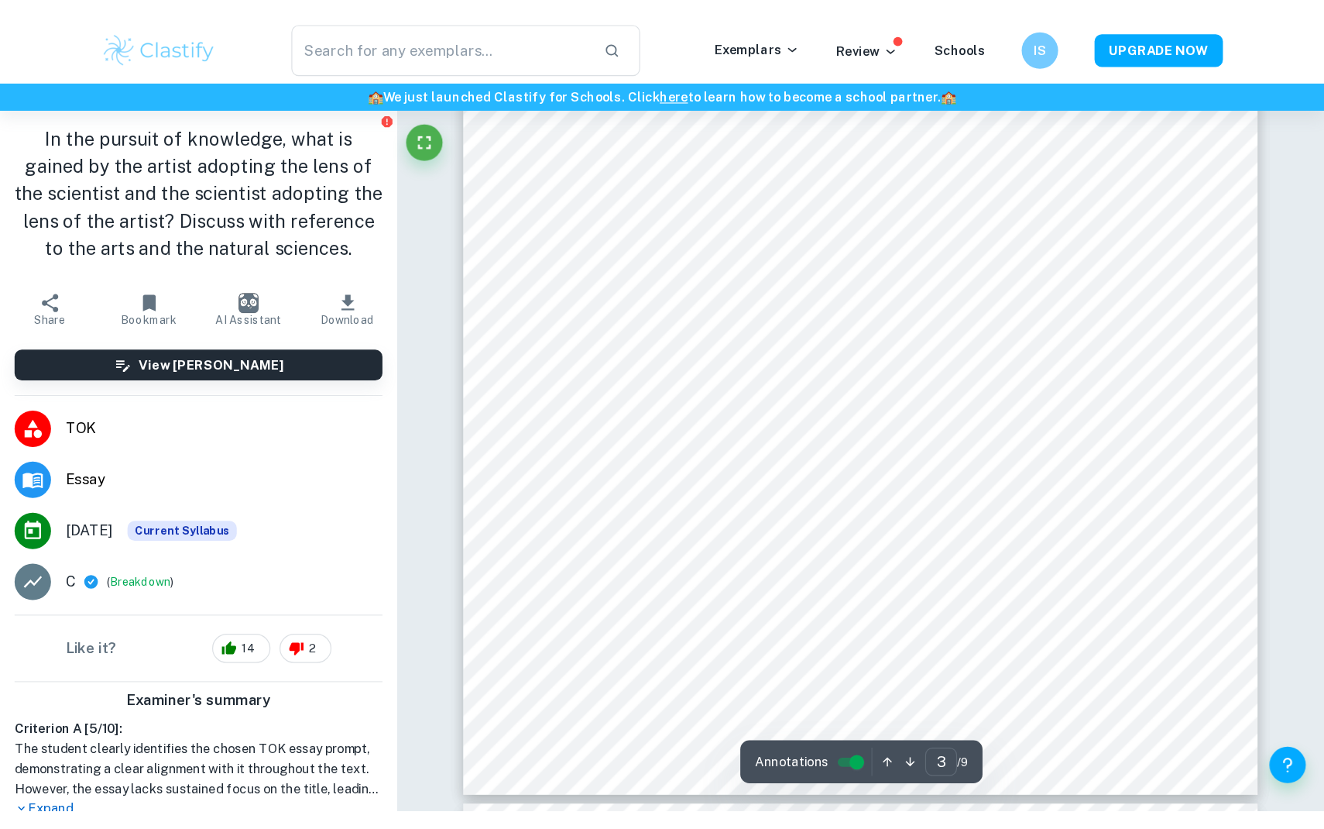
scroll to position [2248, 0]
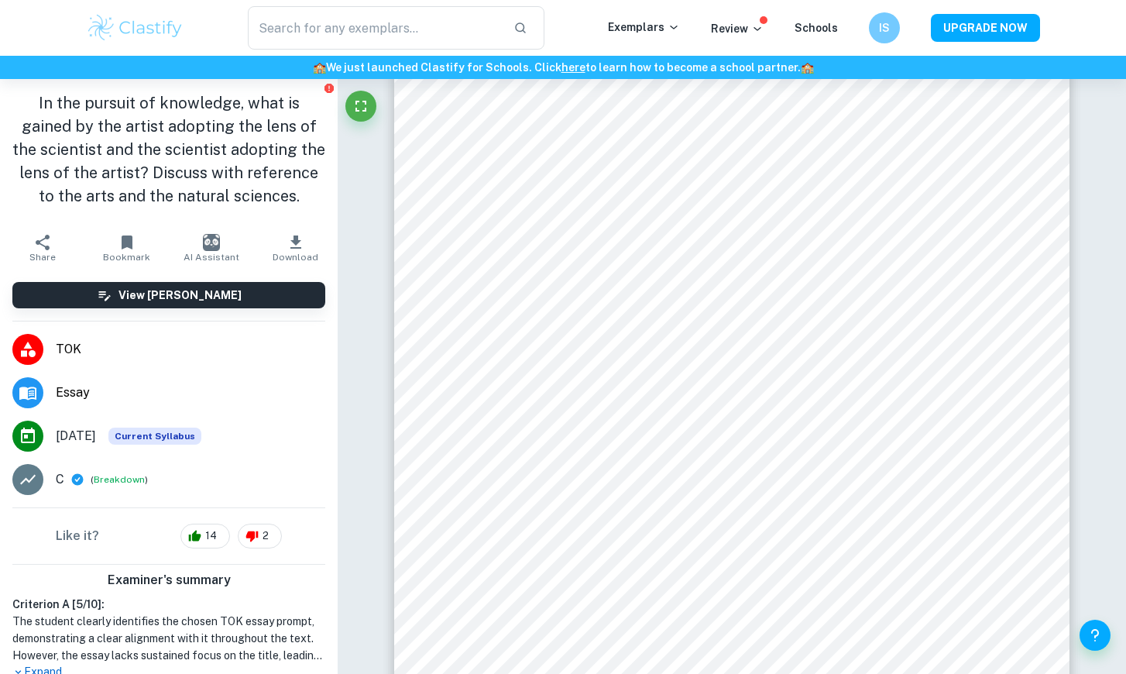
type input "3"
